Goal: Communication & Community: Answer question/provide support

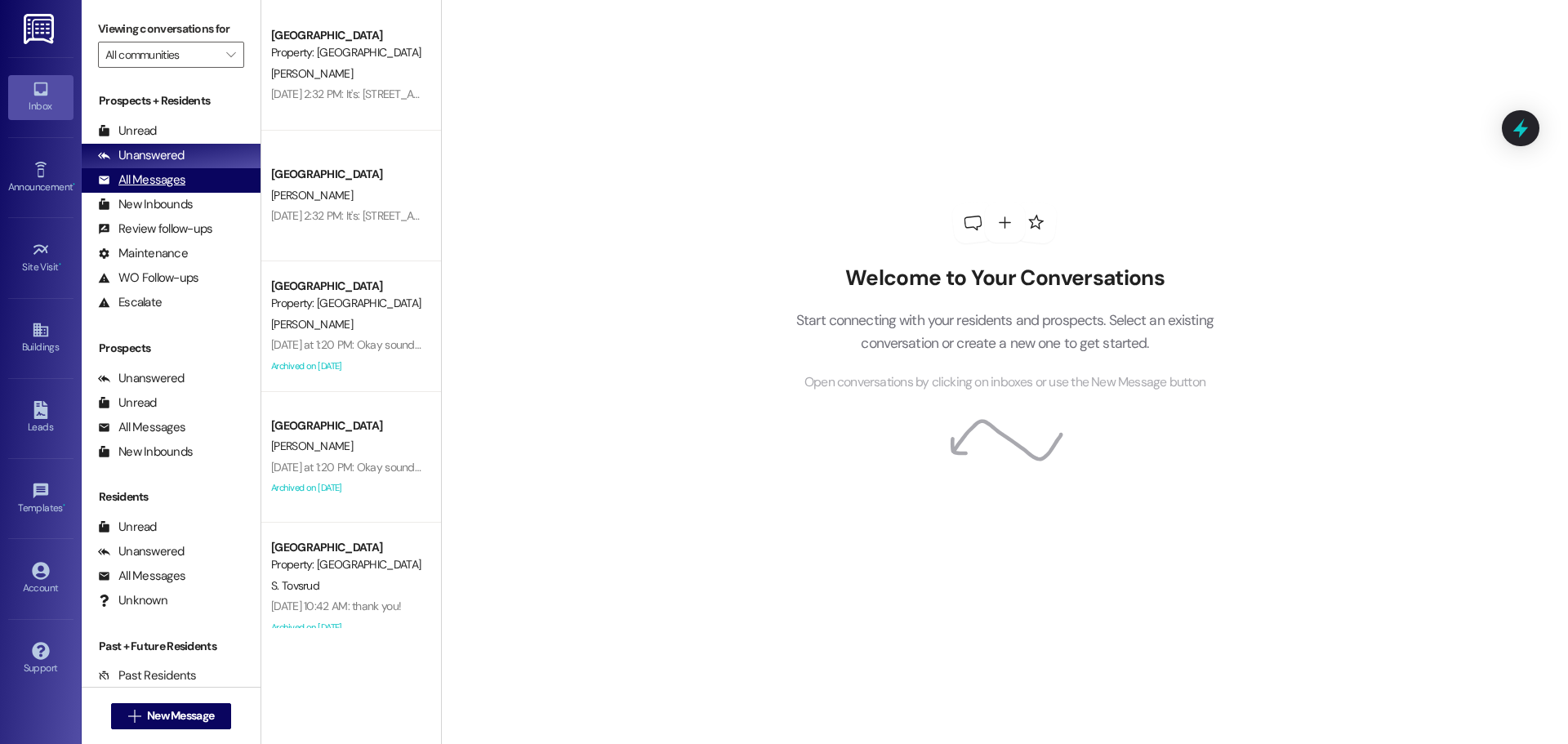
click at [139, 179] on div "All Messages" at bounding box center [141, 180] width 88 height 17
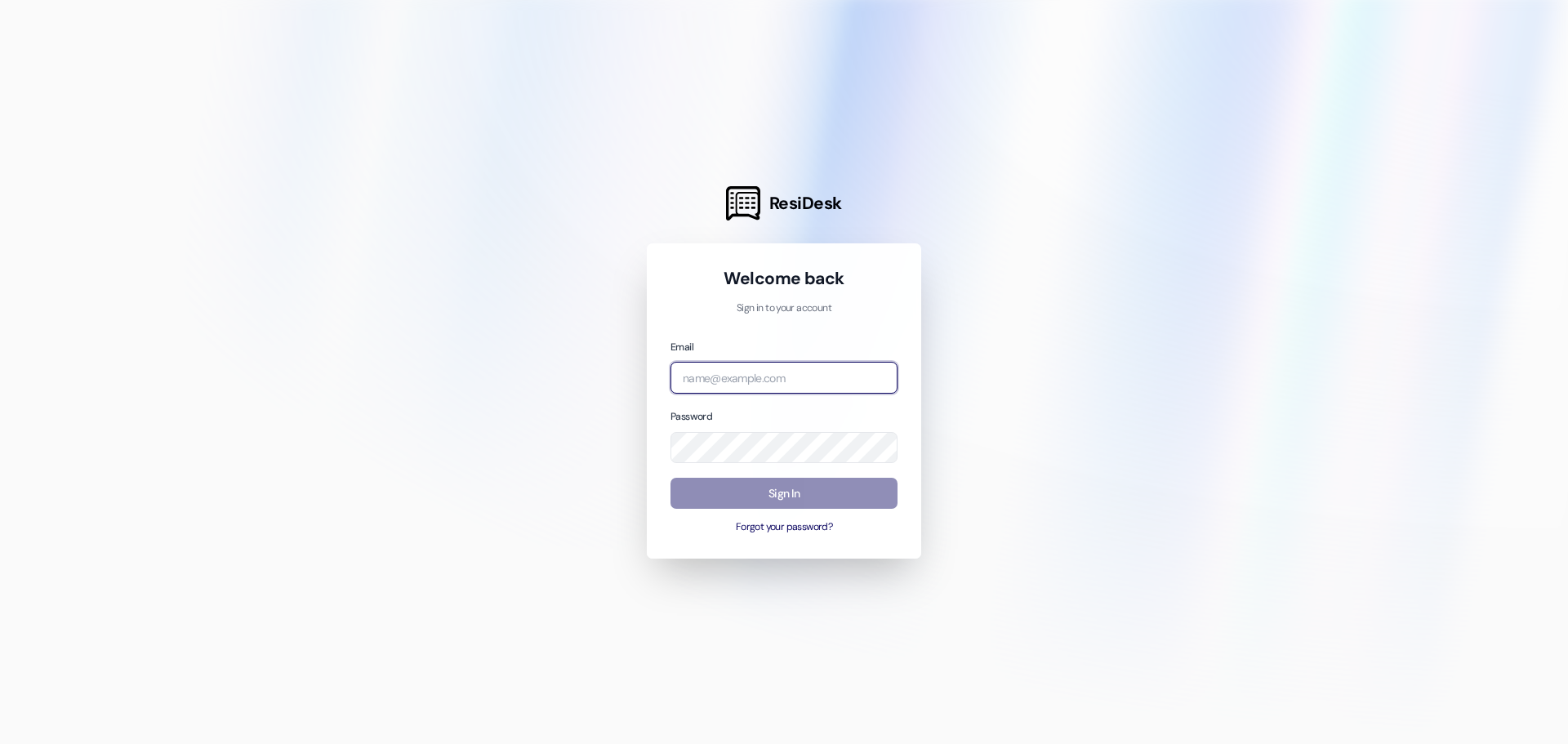
type input "[EMAIL_ADDRESS][DOMAIN_NAME]"
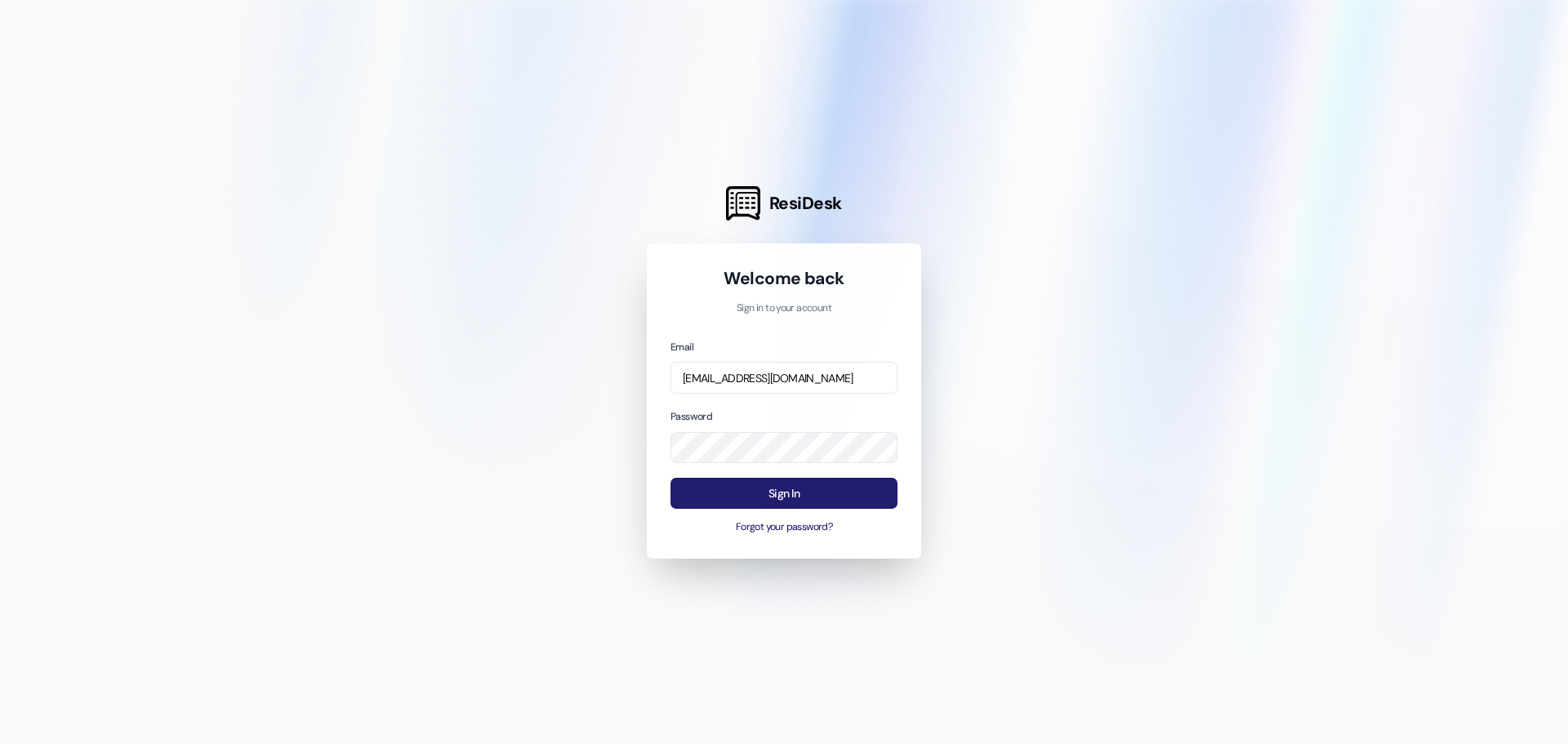
click at [785, 491] on button "Sign In" at bounding box center [784, 493] width 227 height 32
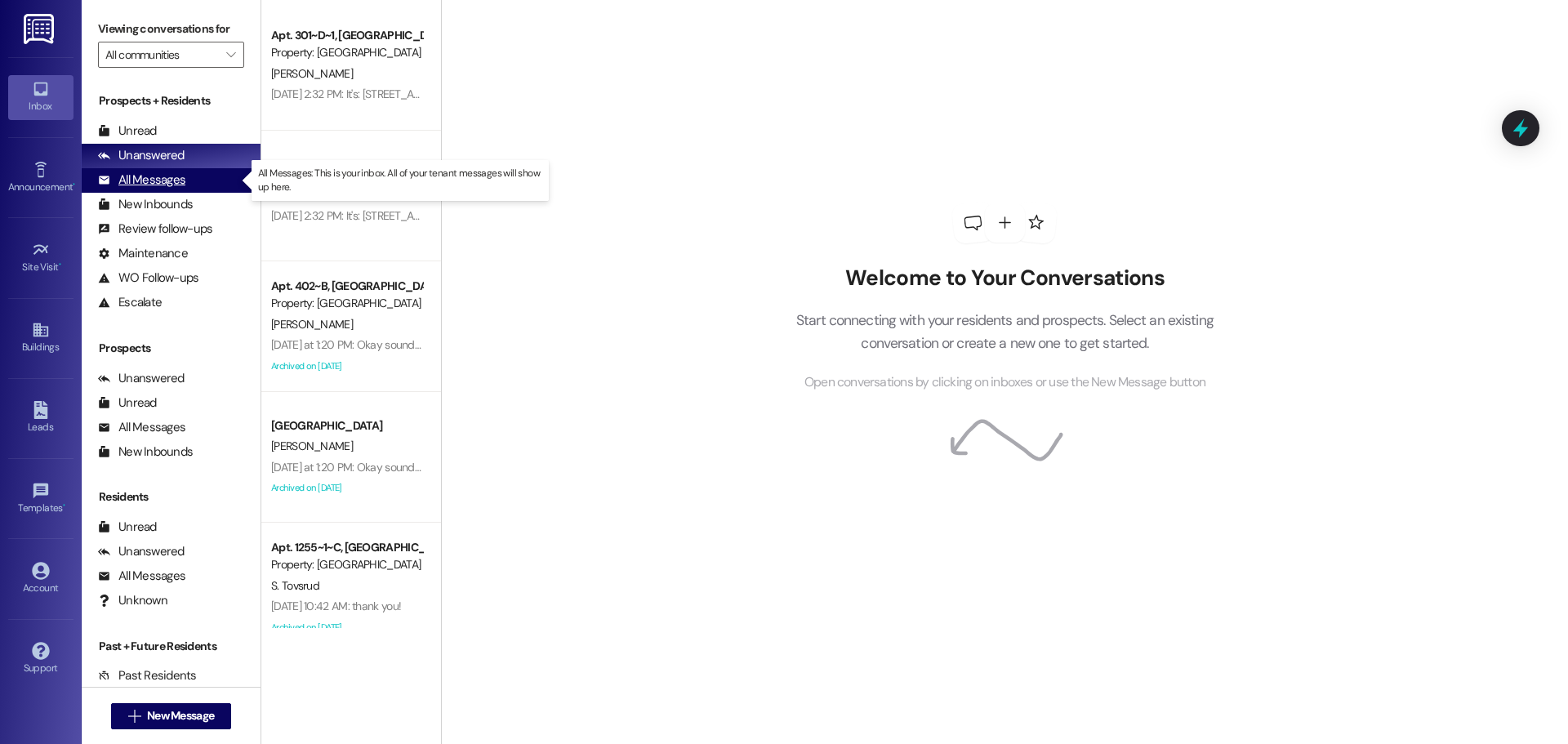
click at [184, 187] on div "All Messages" at bounding box center [141, 180] width 88 height 17
